Goal: Find specific page/section: Find specific page/section

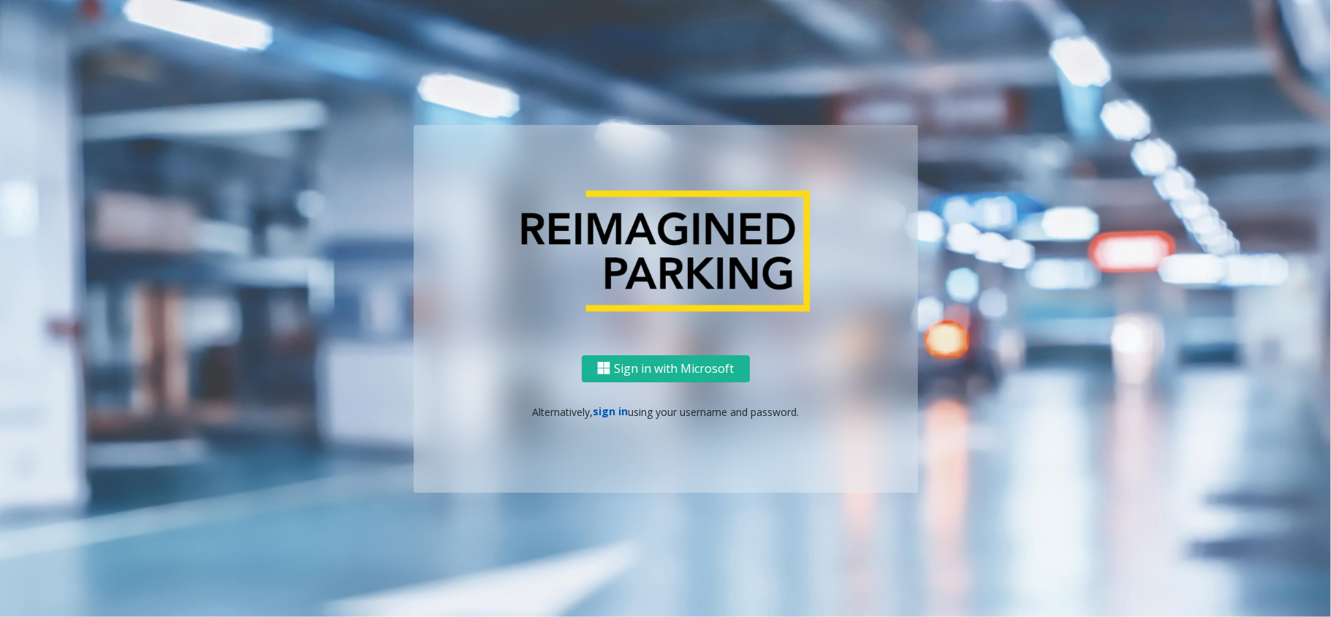
click at [614, 410] on link "sign in" at bounding box center [610, 411] width 35 height 14
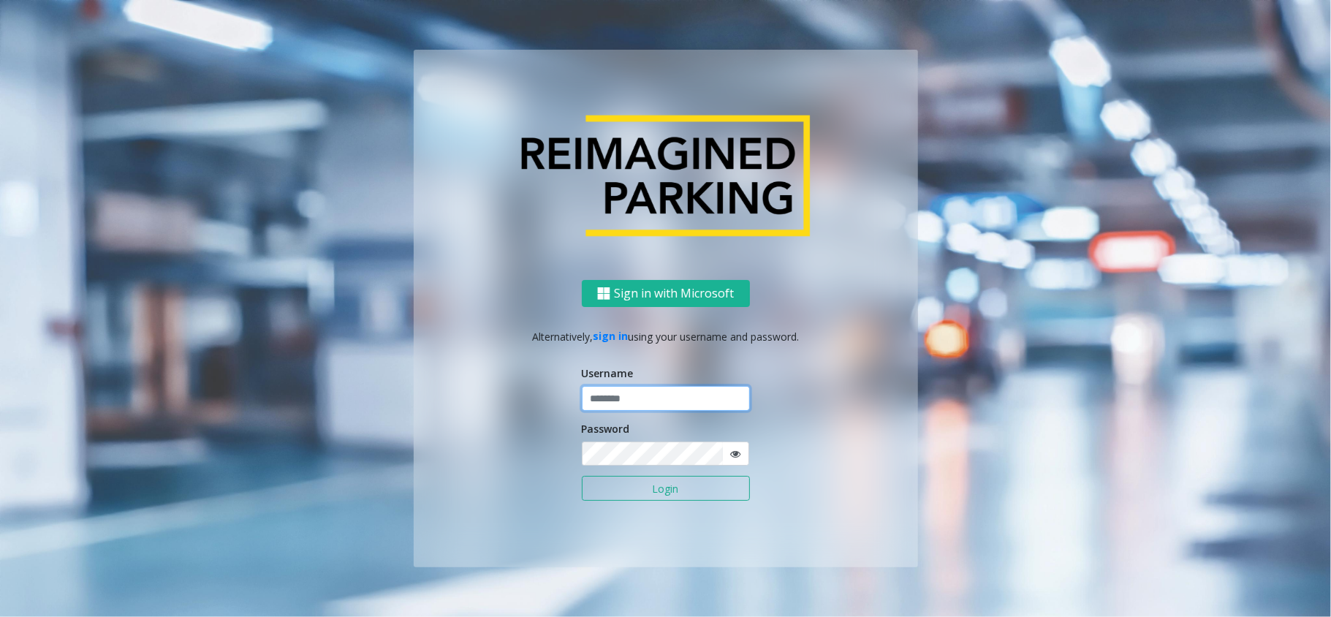
click at [637, 404] on input "text" at bounding box center [666, 398] width 168 height 25
type input "*****"
click at [582, 476] on button "Login" at bounding box center [666, 488] width 168 height 25
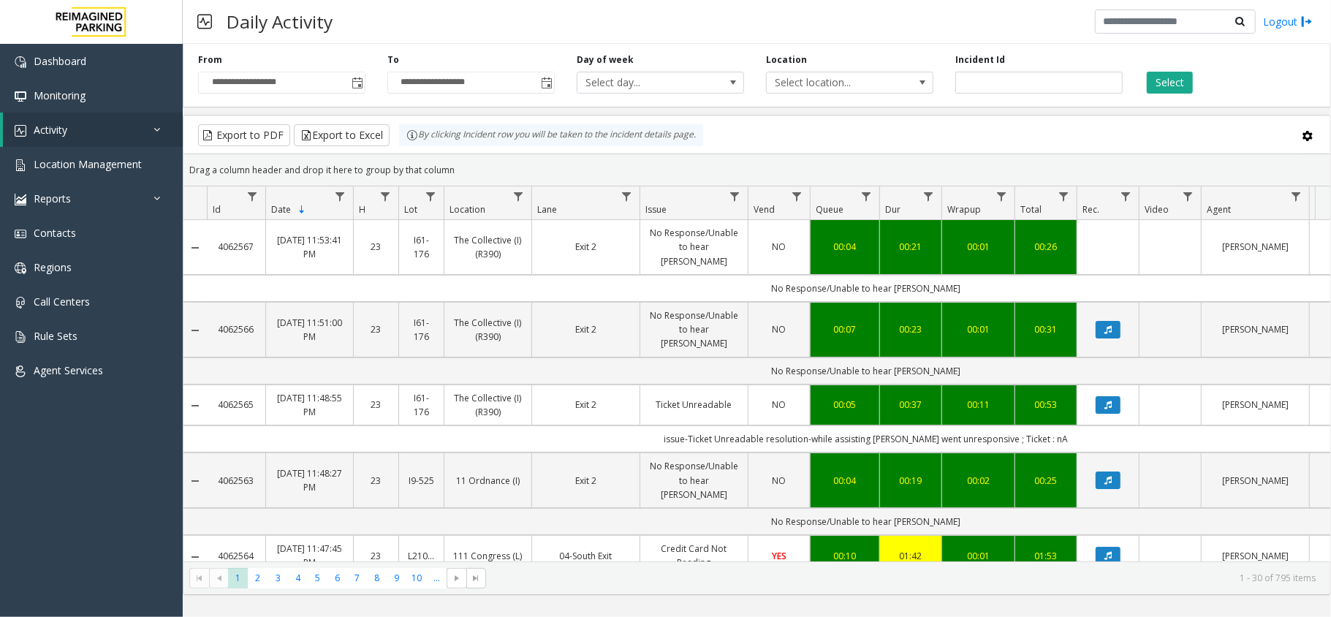
scroll to position [389, 0]
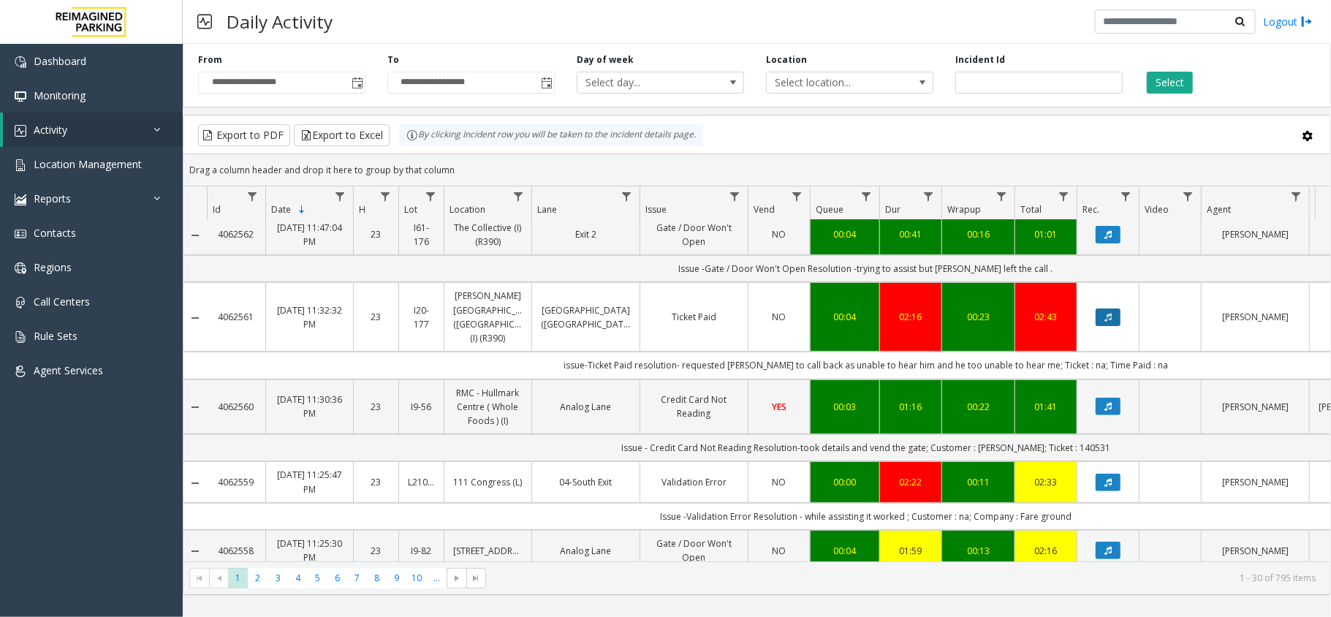
click at [1117, 308] on button "Data table" at bounding box center [1107, 317] width 25 height 18
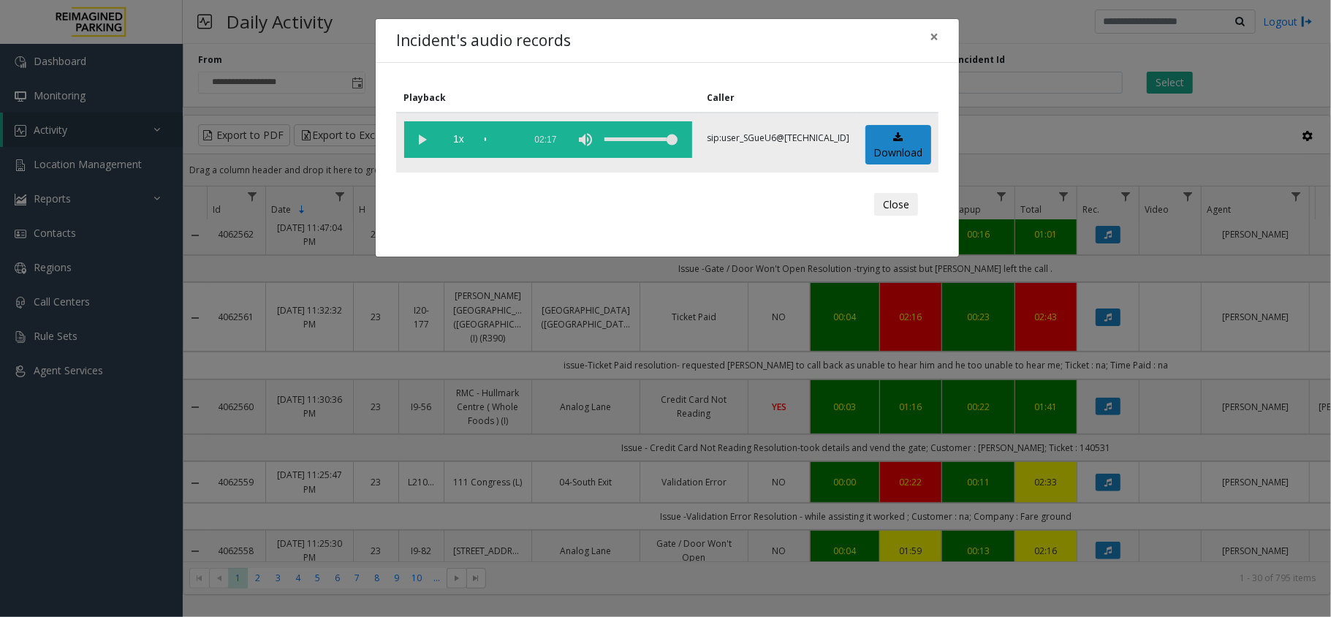
click at [501, 139] on div "scrub bar" at bounding box center [500, 139] width 32 height 37
click at [517, 139] on div "scrub bar" at bounding box center [500, 139] width 32 height 37
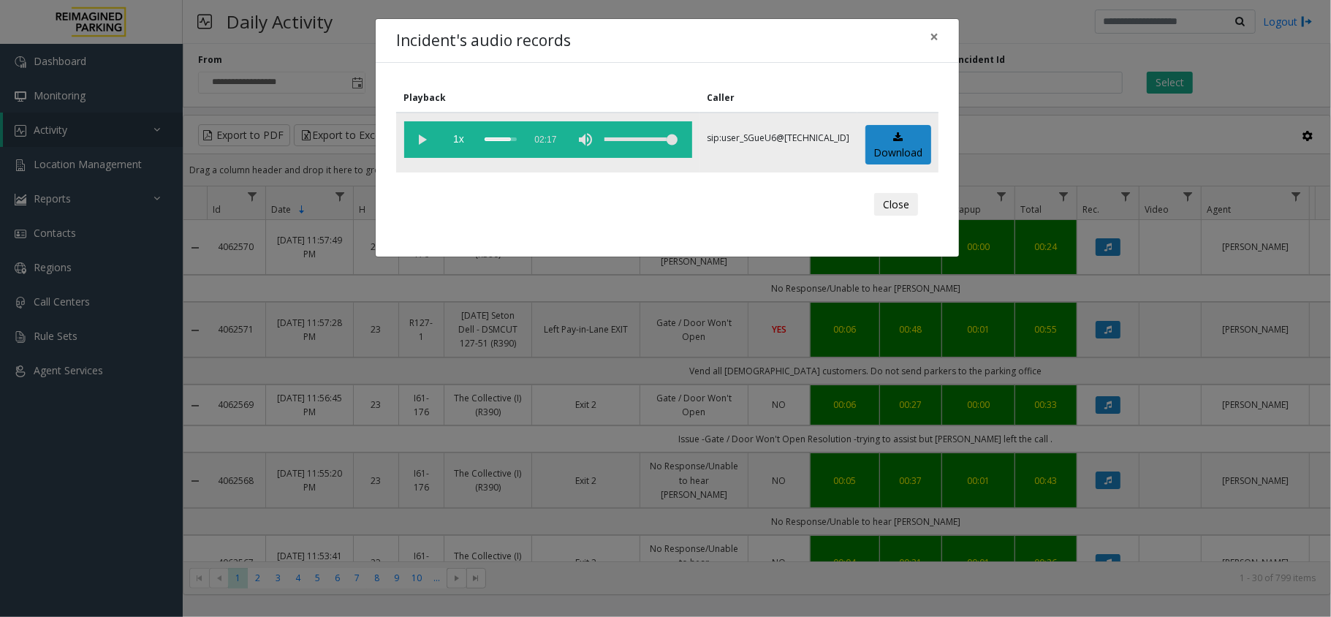
scroll to position [389, 0]
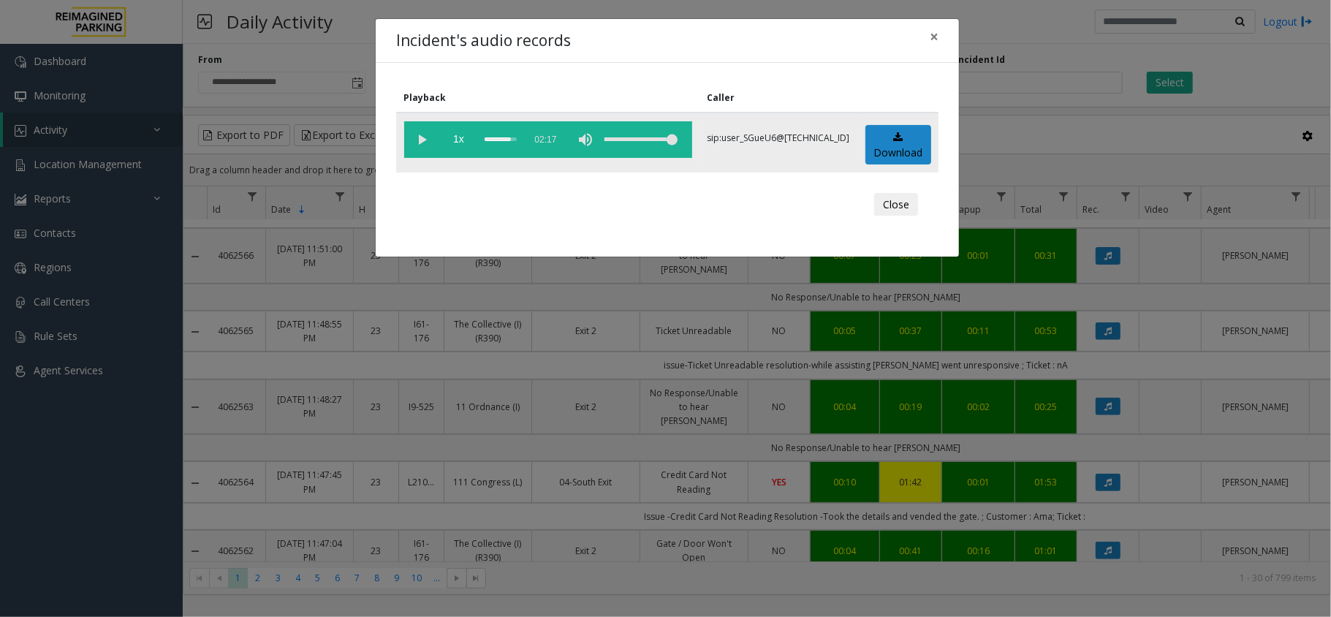
click at [503, 142] on div "scrub bar" at bounding box center [500, 139] width 32 height 37
click at [427, 147] on vg-play-pause at bounding box center [422, 139] width 37 height 37
click at [422, 143] on vg-play-pause at bounding box center [422, 139] width 37 height 37
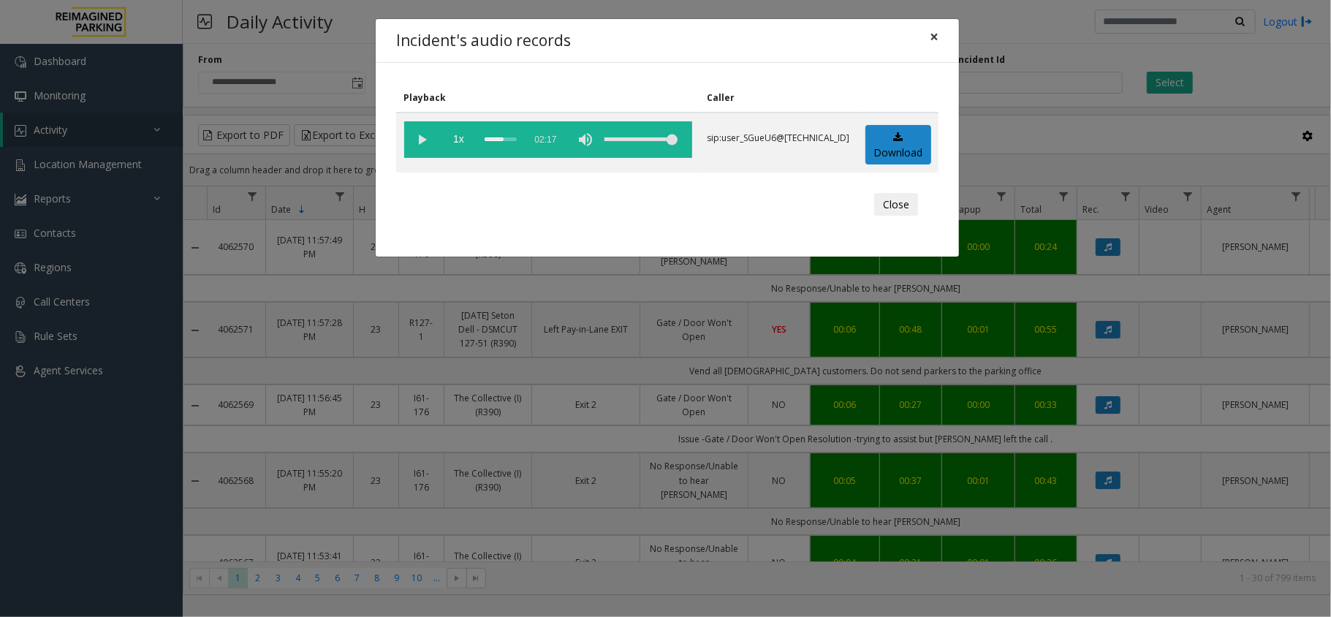
scroll to position [389, 0]
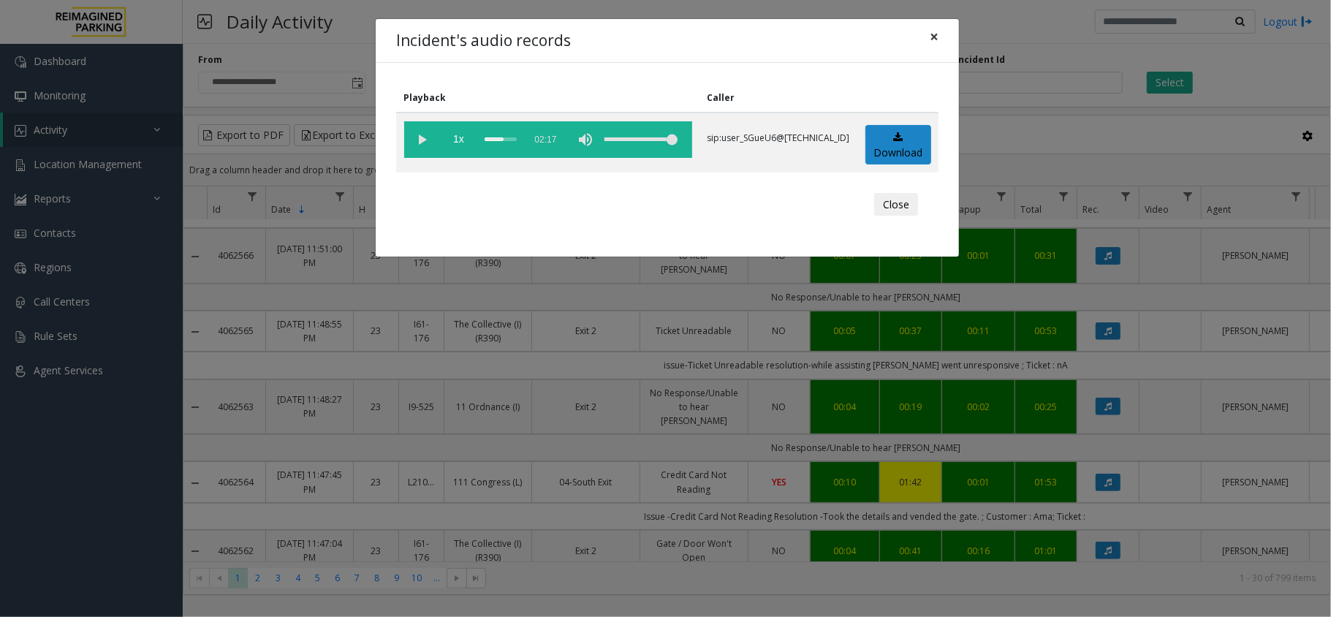
click at [945, 34] on button "×" at bounding box center [933, 37] width 29 height 36
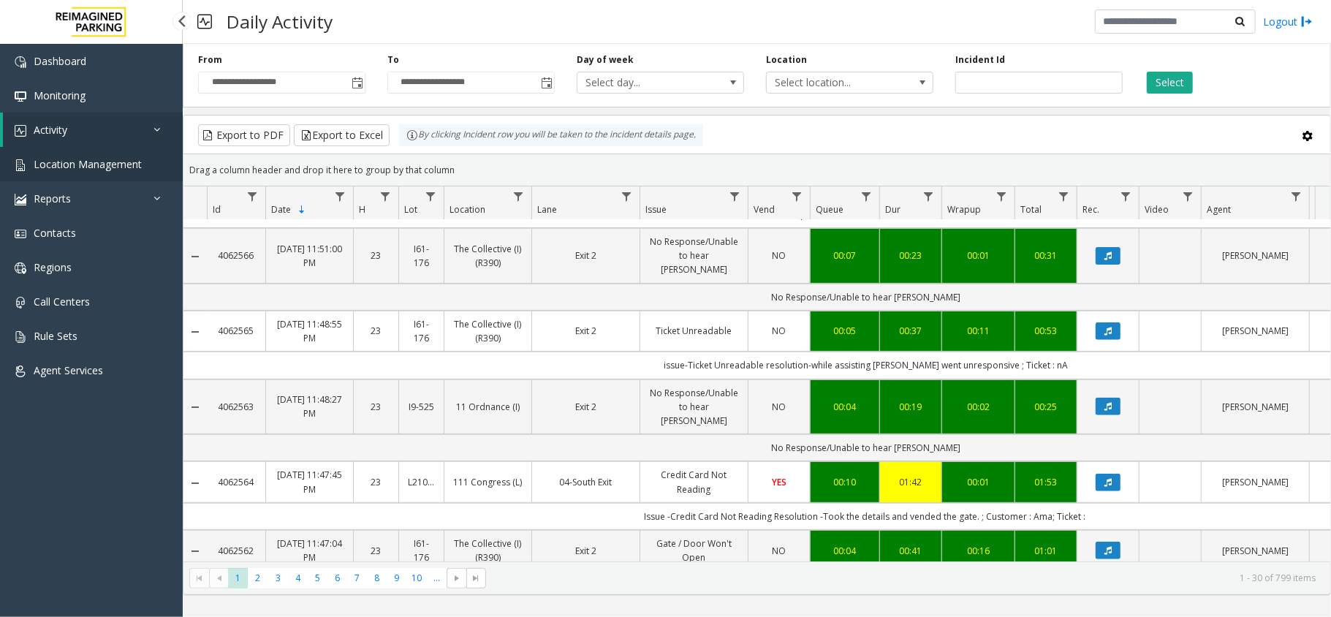
click at [143, 161] on link "Location Management" at bounding box center [91, 164] width 183 height 34
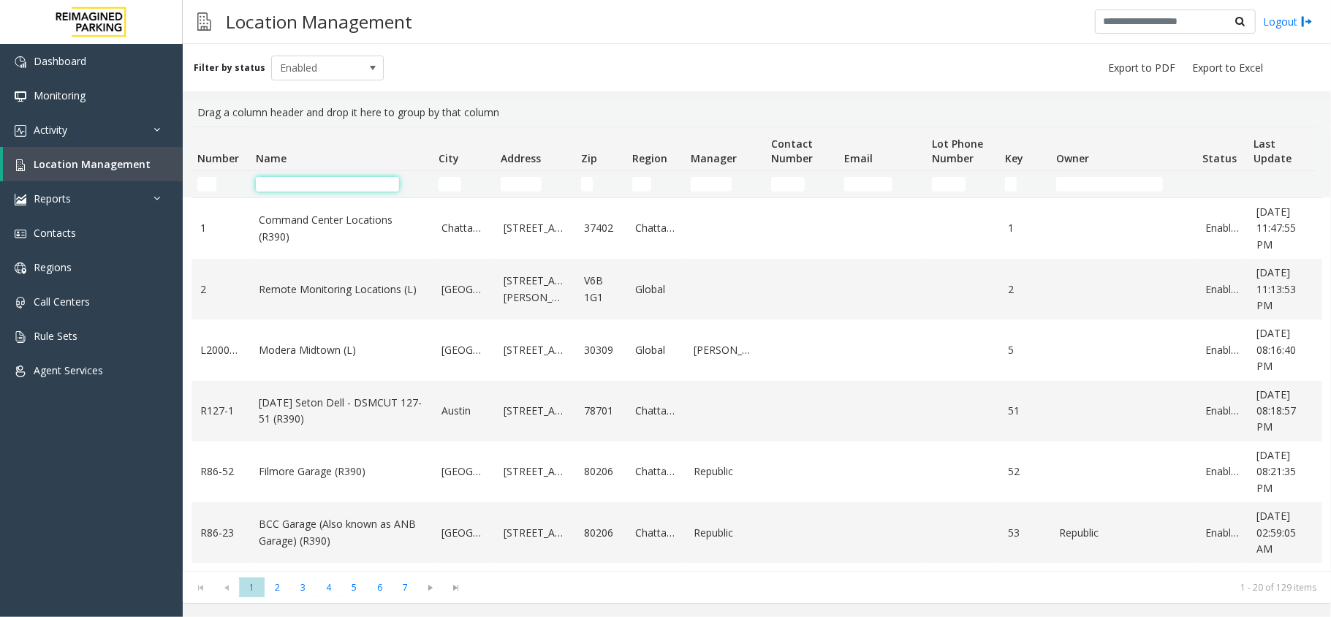
click at [319, 180] on input "Name Filter" at bounding box center [327, 184] width 143 height 15
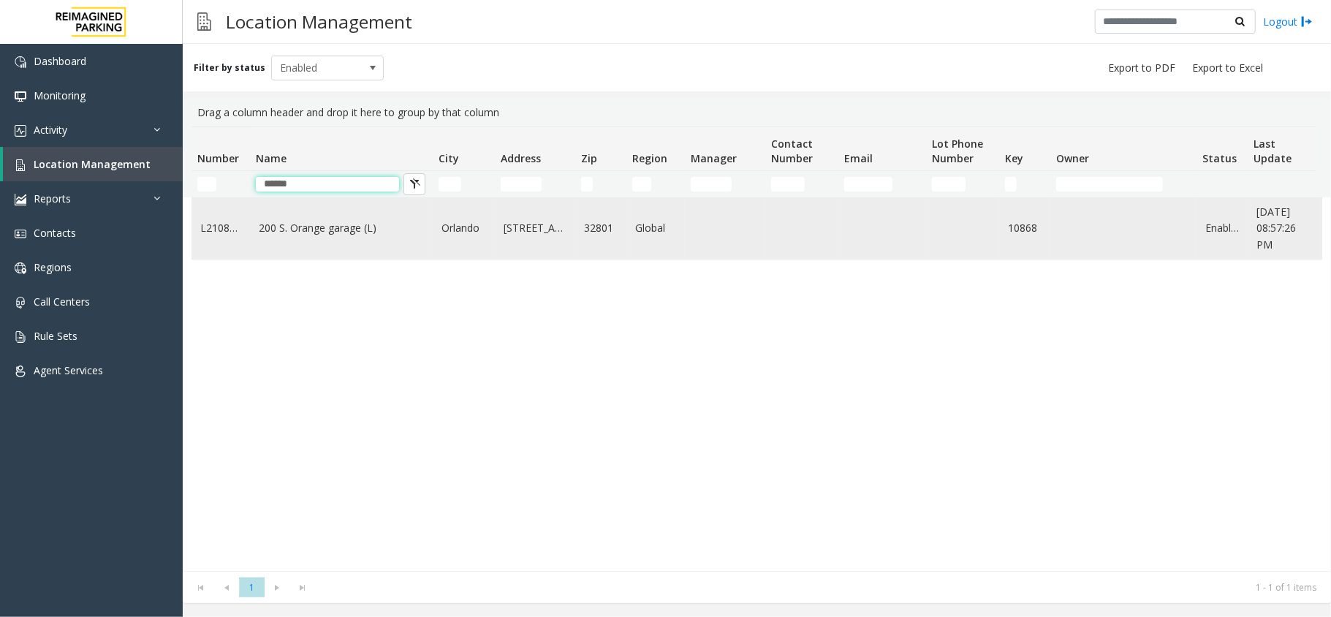
type input "******"
click at [282, 255] on td "200 S. Orange garage (L)" at bounding box center [341, 228] width 183 height 61
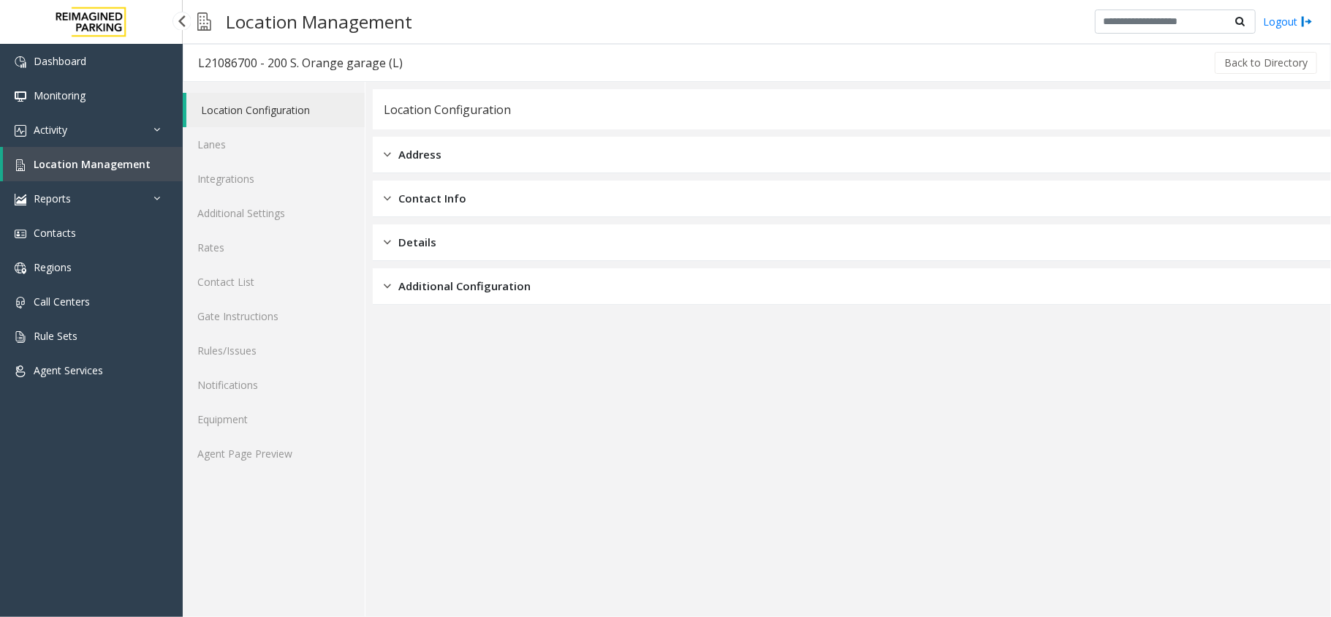
click at [114, 152] on link "Location Management" at bounding box center [93, 164] width 180 height 34
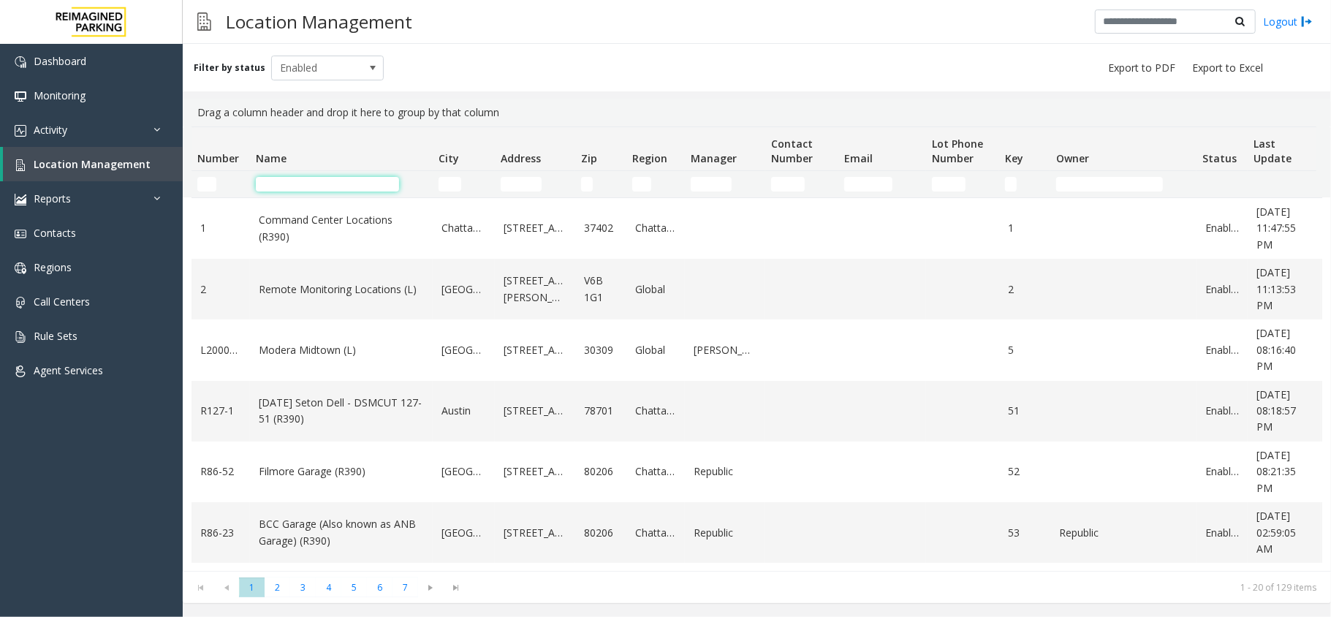
click at [336, 182] on input "Name Filter" at bounding box center [327, 184] width 143 height 15
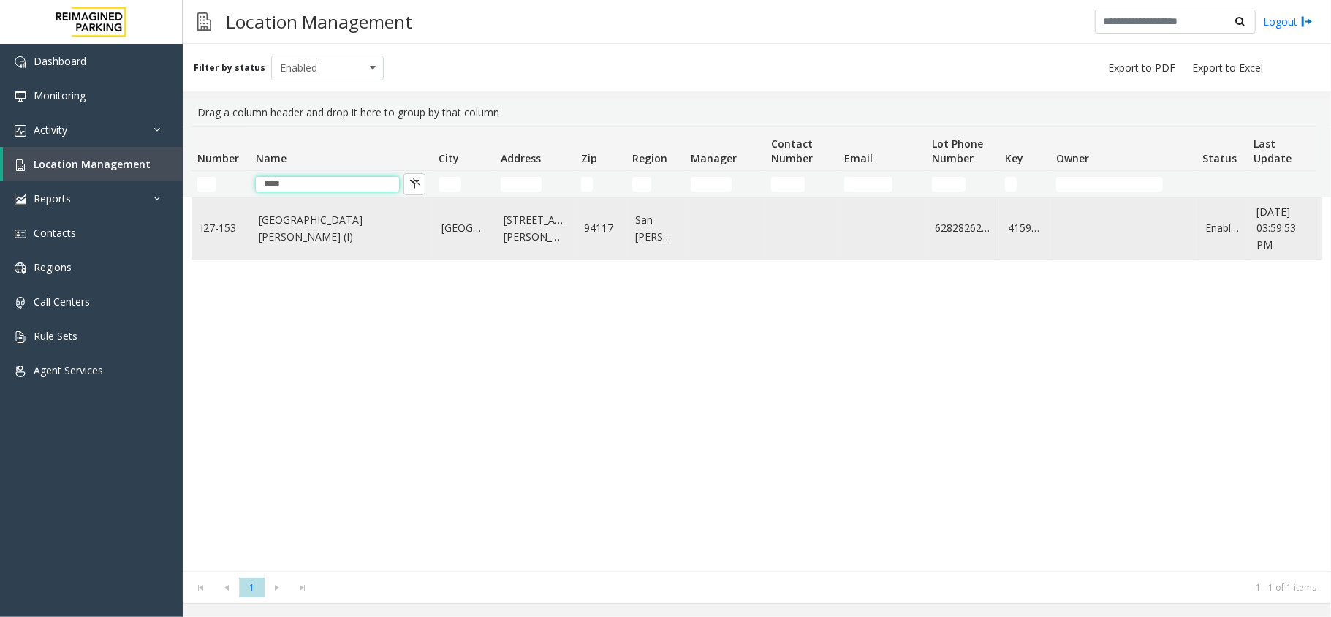
type input "****"
click at [329, 232] on link "[GEOGRAPHIC_DATA][PERSON_NAME] (I)" at bounding box center [341, 228] width 165 height 33
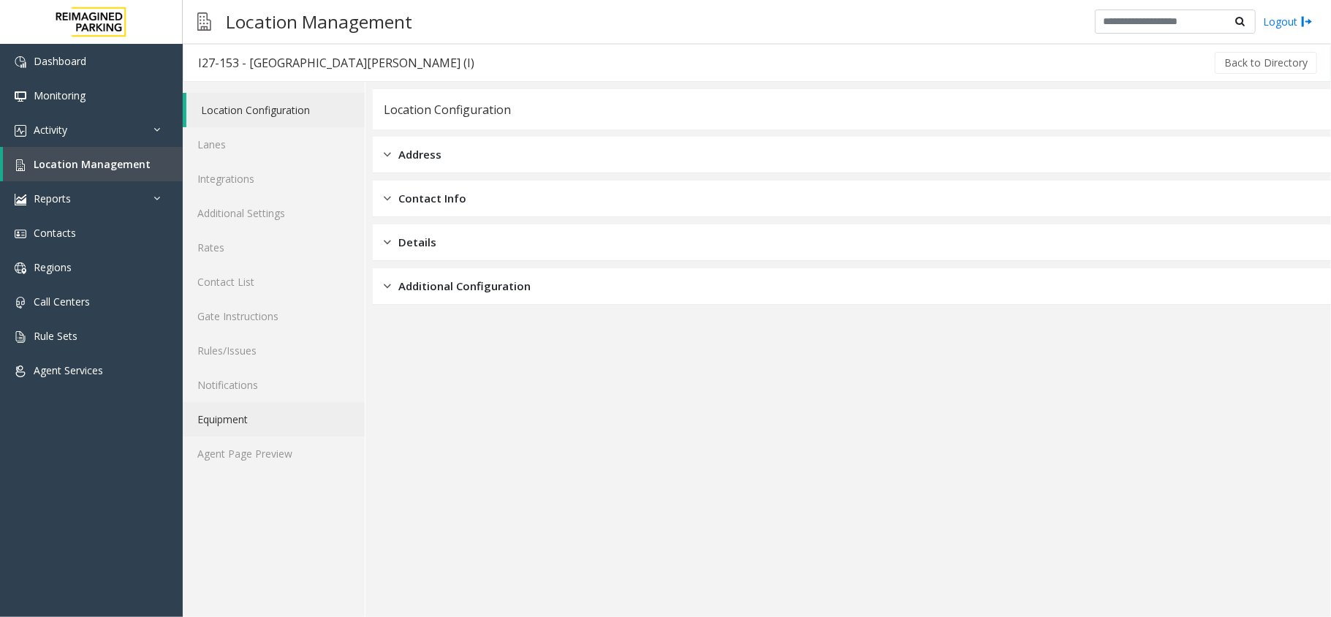
click at [289, 414] on link "Equipment" at bounding box center [274, 419] width 182 height 34
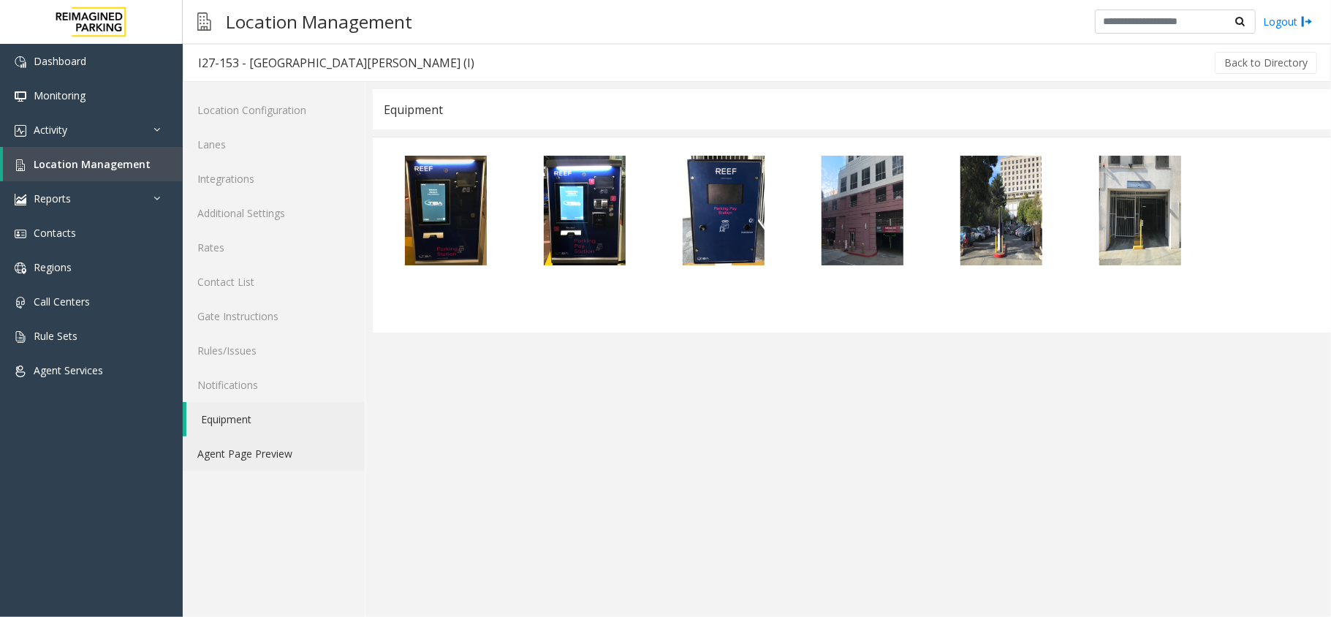
click at [293, 459] on link "Agent Page Preview" at bounding box center [274, 453] width 182 height 34
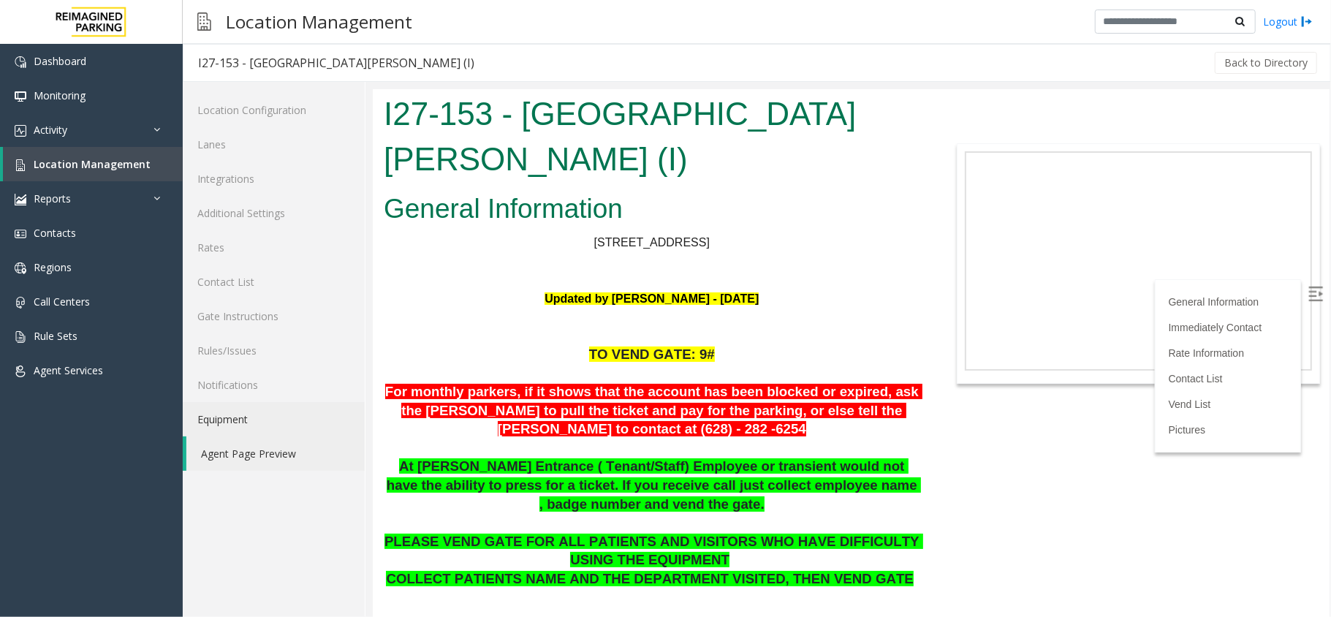
scroll to position [389, 0]
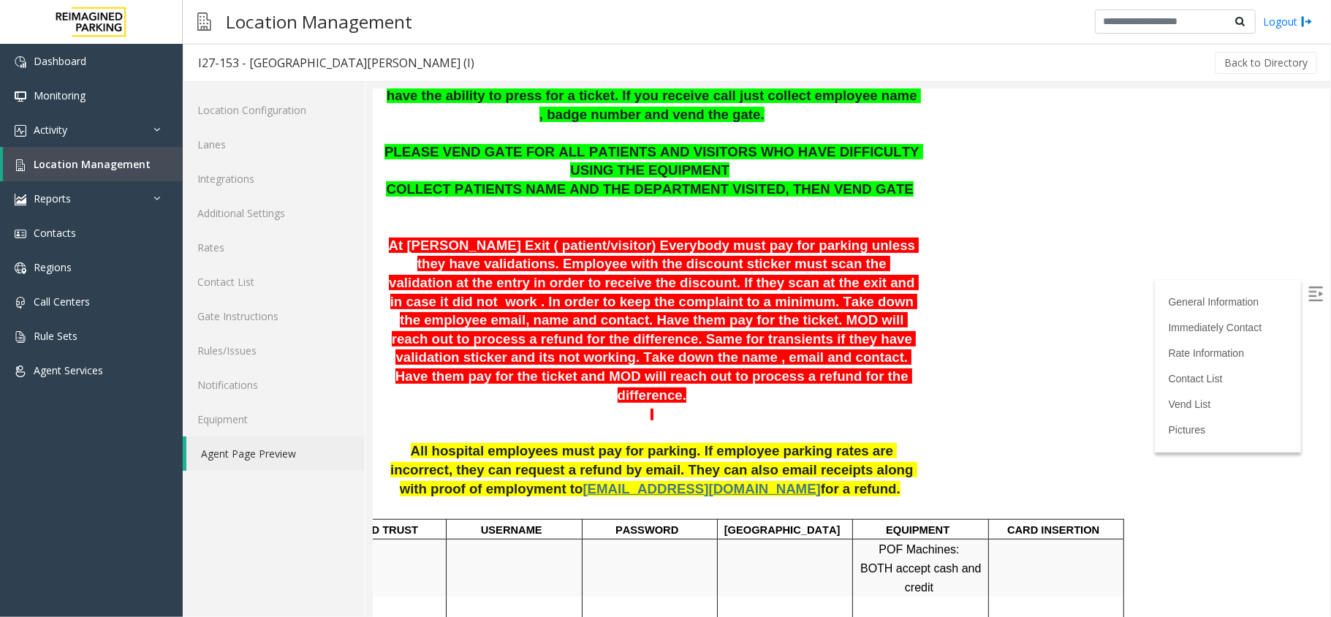
click at [1307, 288] on img at bounding box center [1314, 293] width 15 height 15
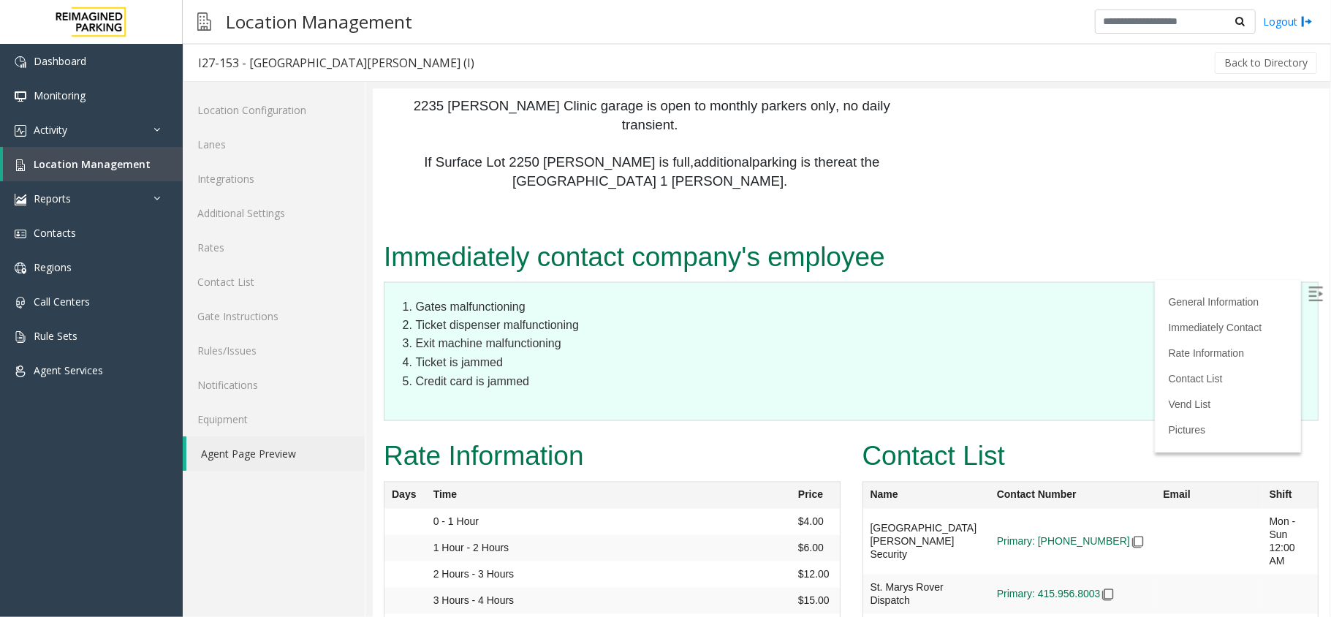
scroll to position [1754, 0]
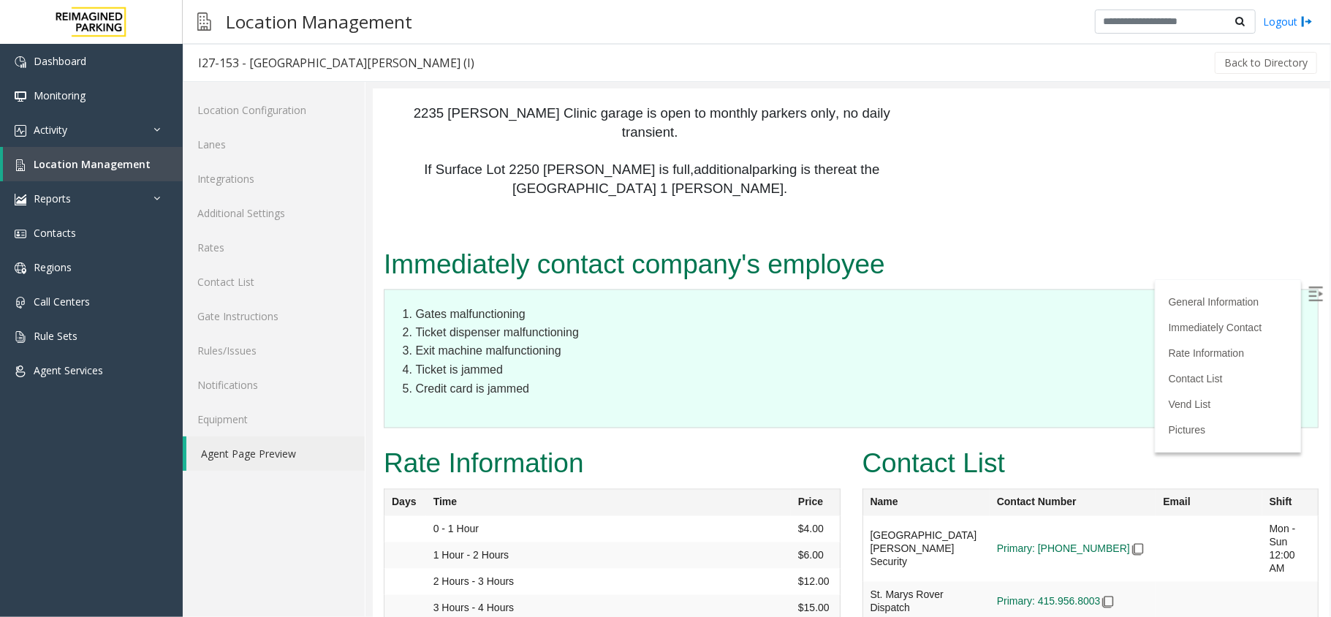
drag, startPoint x: 1072, startPoint y: 363, endPoint x: 1245, endPoint y: 373, distance: 173.5
click at [1245, 515] on td "[PERSON_NAME][EMAIL_ADDRESS][PERSON_NAME][DOMAIN_NAME]" at bounding box center [1208, 548] width 106 height 66
copy link "[PERSON_NAME][EMAIL_ADDRESS][PERSON_NAME][DOMAIN_NAME]"
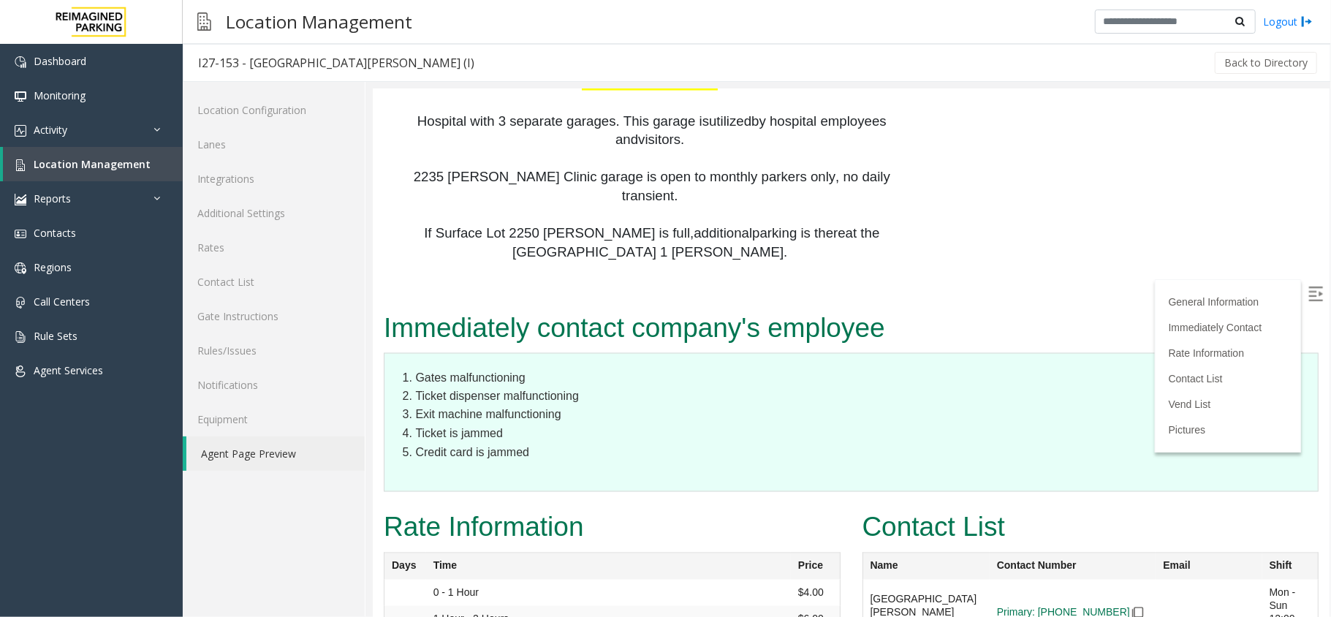
scroll to position [1656, 0]
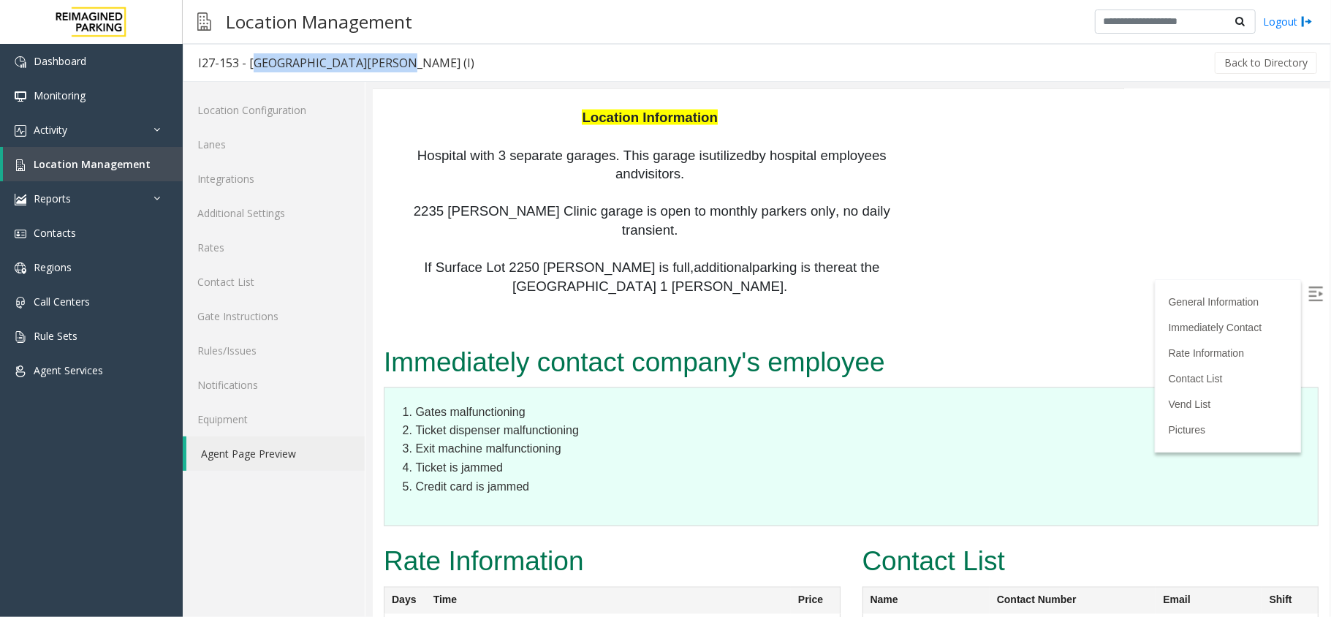
drag, startPoint x: 247, startPoint y: 59, endPoint x: 378, endPoint y: 51, distance: 131.0
click at [378, 51] on h3 "I27-153 - [GEOGRAPHIC_DATA][PERSON_NAME] (I)" at bounding box center [335, 63] width 305 height 34
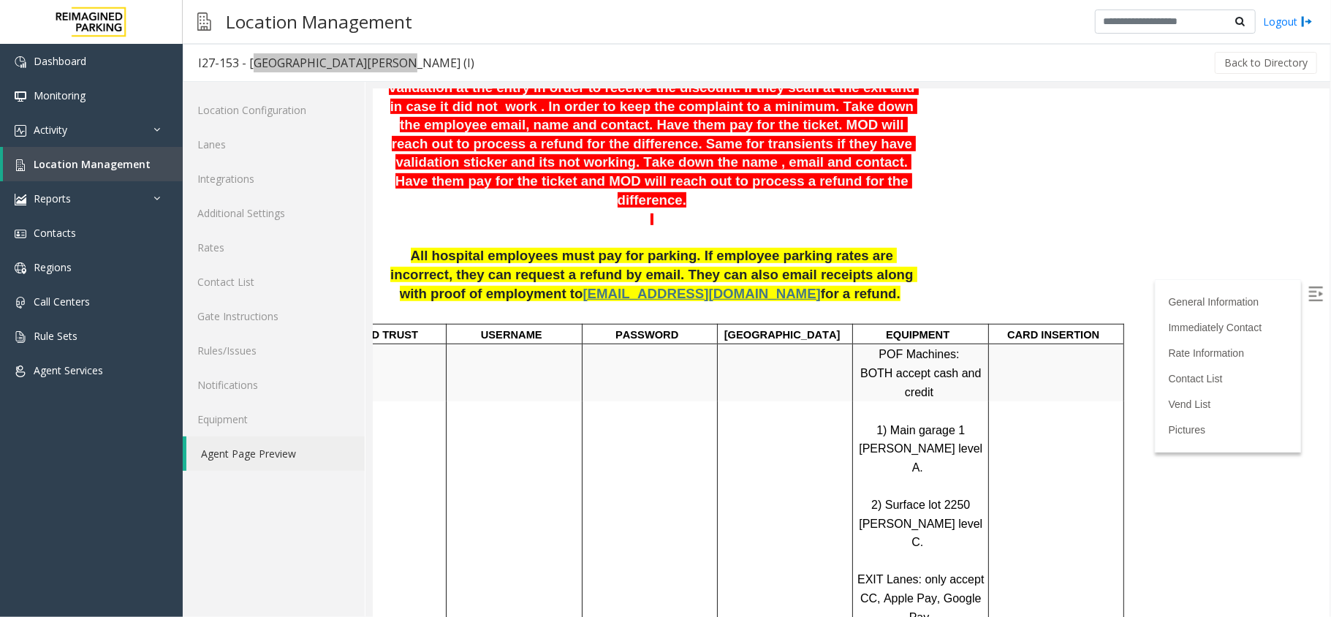
scroll to position [389, 0]
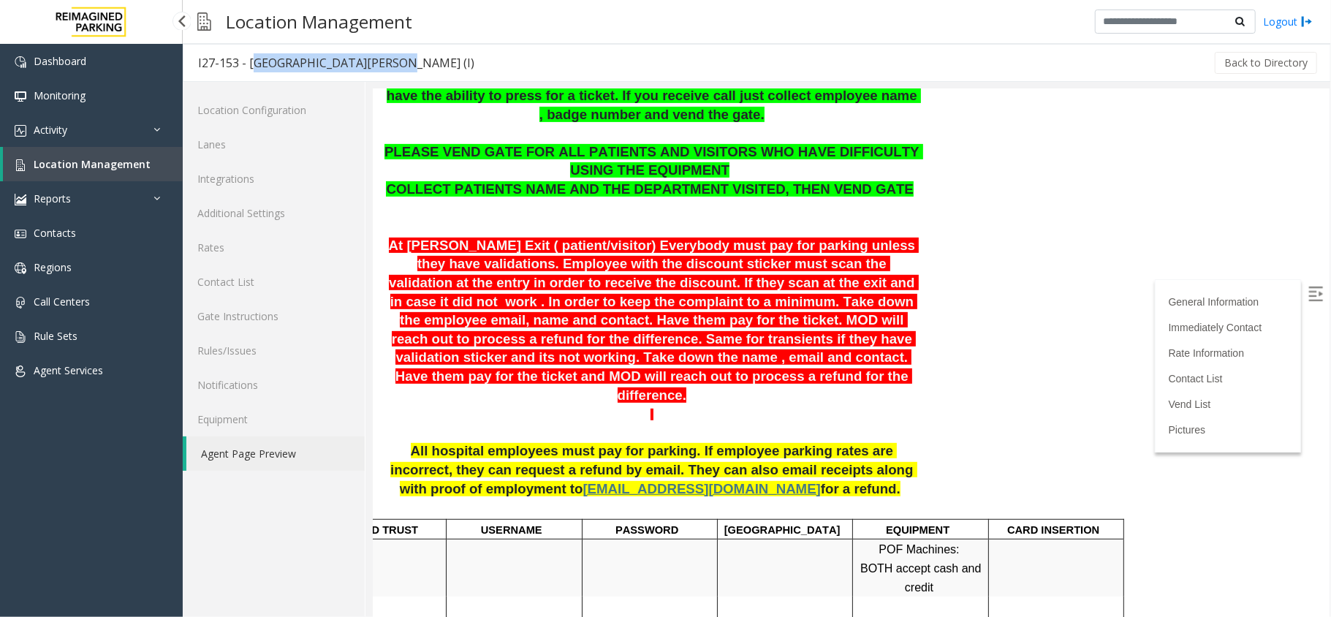
click at [126, 161] on span "Location Management" at bounding box center [92, 164] width 117 height 14
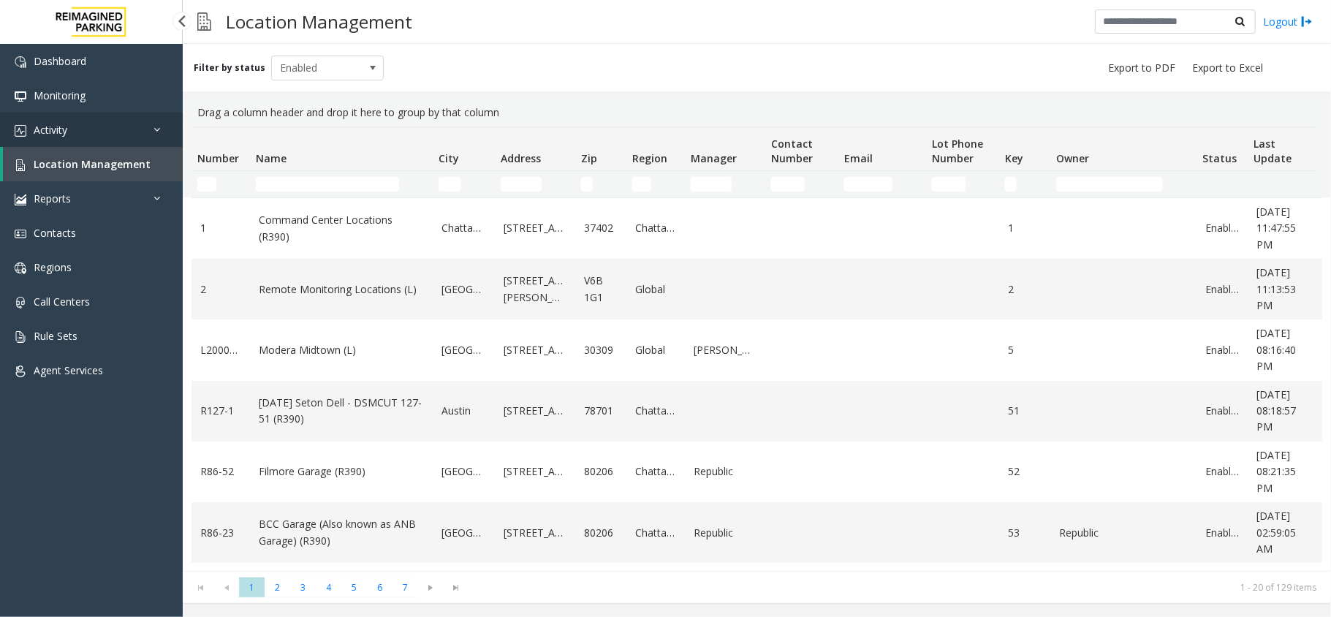
click at [111, 139] on link "Activity" at bounding box center [91, 130] width 183 height 34
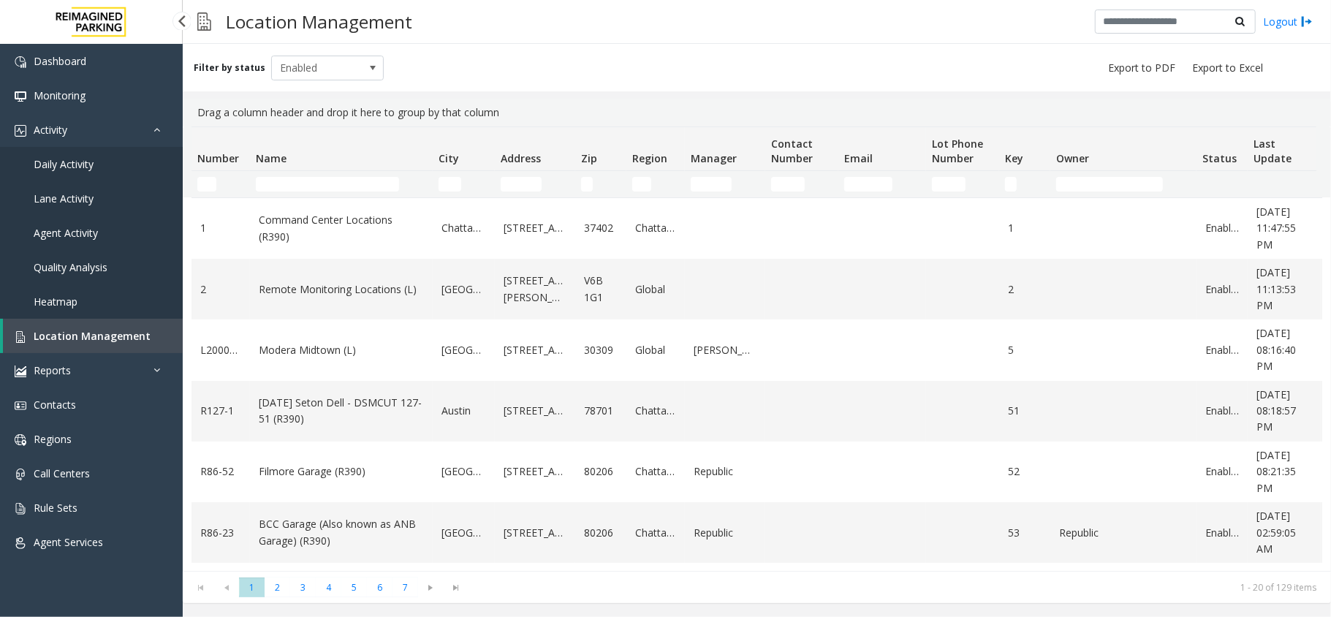
click at [98, 173] on link "Daily Activity" at bounding box center [91, 164] width 183 height 34
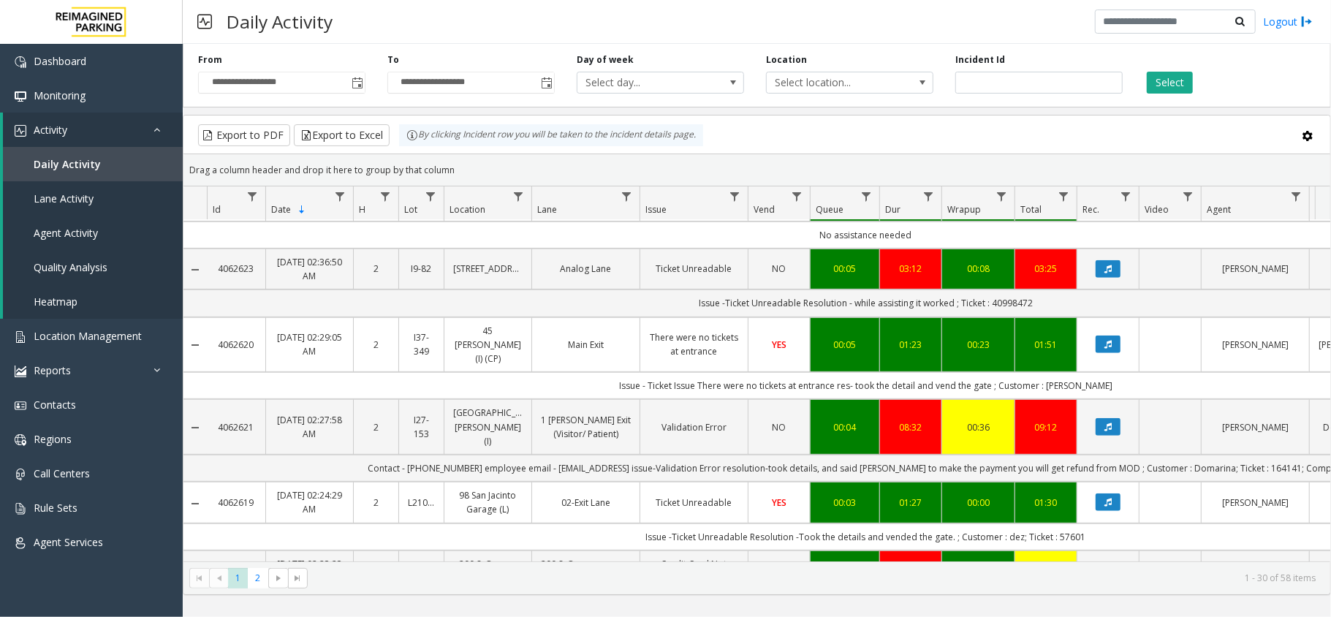
scroll to position [487, 0]
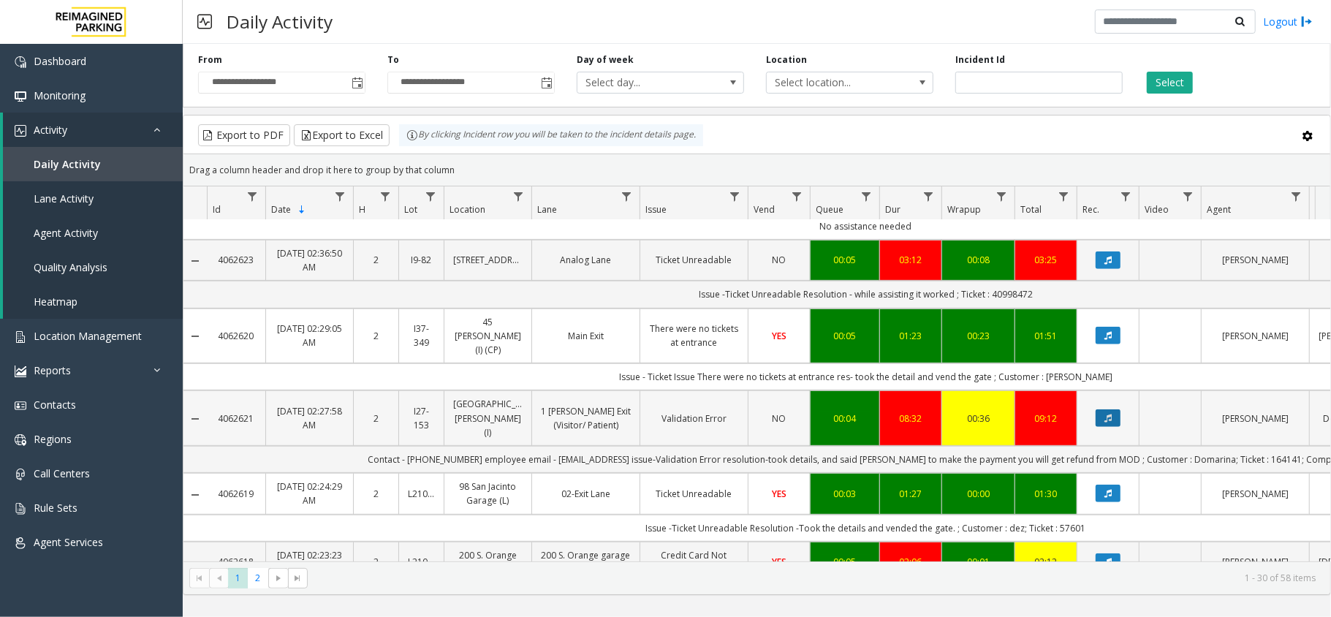
click at [1112, 409] on button "Data table" at bounding box center [1107, 418] width 25 height 18
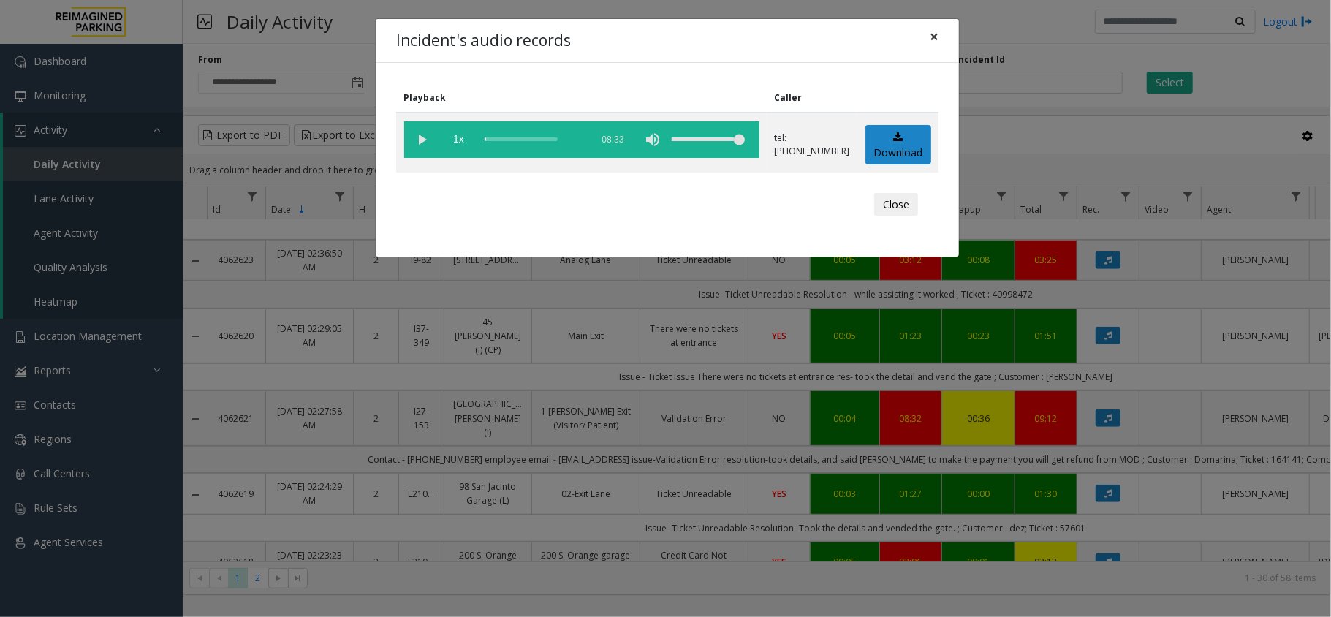
click at [930, 45] on span "×" at bounding box center [934, 36] width 9 height 20
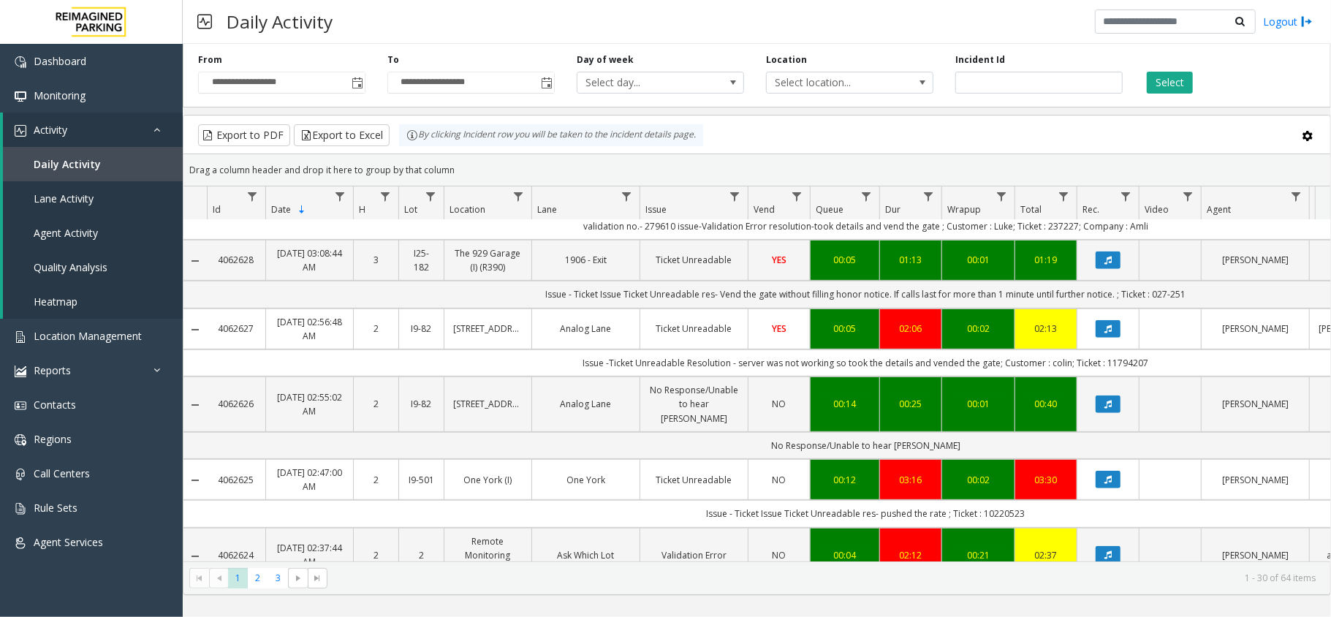
click at [369, 57] on div "**********" at bounding box center [281, 73] width 189 height 40
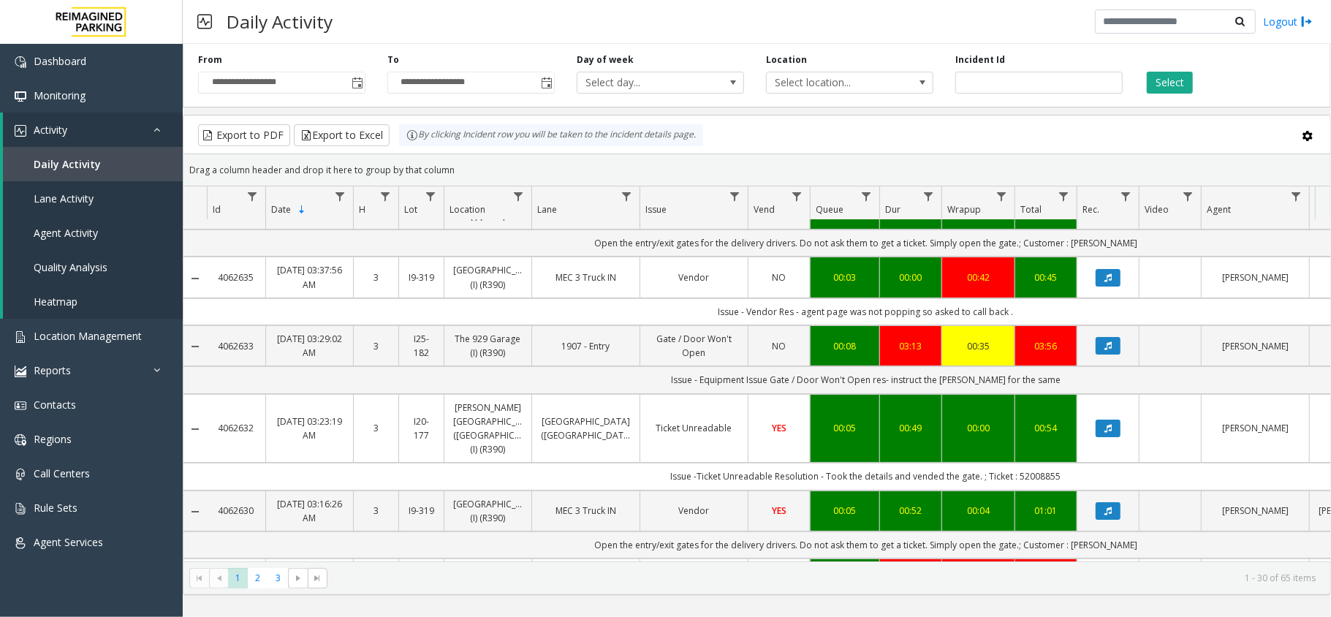
scroll to position [0, 0]
